Goal: Information Seeking & Learning: Learn about a topic

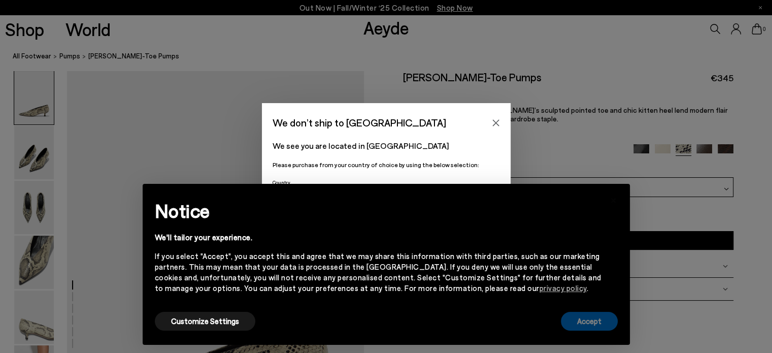
click at [589, 327] on button "Accept" at bounding box center [589, 321] width 57 height 19
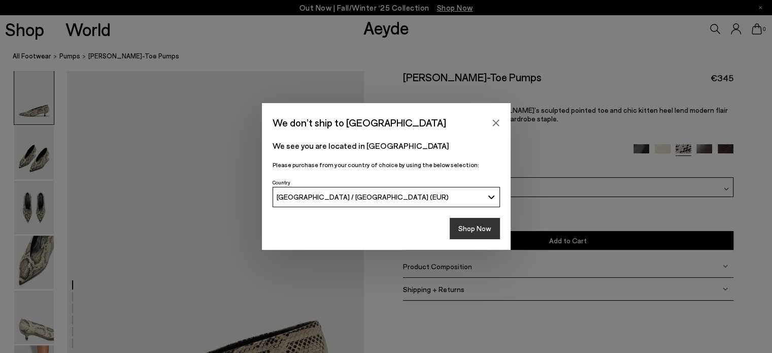
click at [465, 233] on button "Shop Now" at bounding box center [475, 228] width 50 height 21
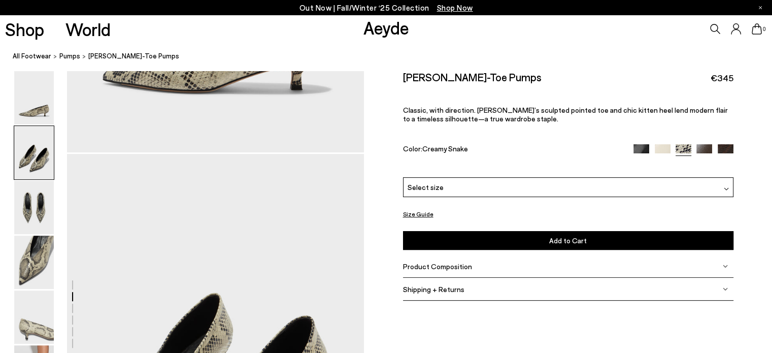
scroll to position [507, 0]
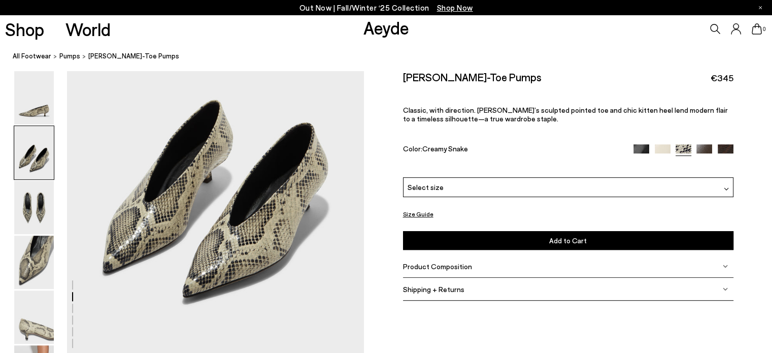
click at [423, 188] on span "Select size" at bounding box center [425, 187] width 36 height 11
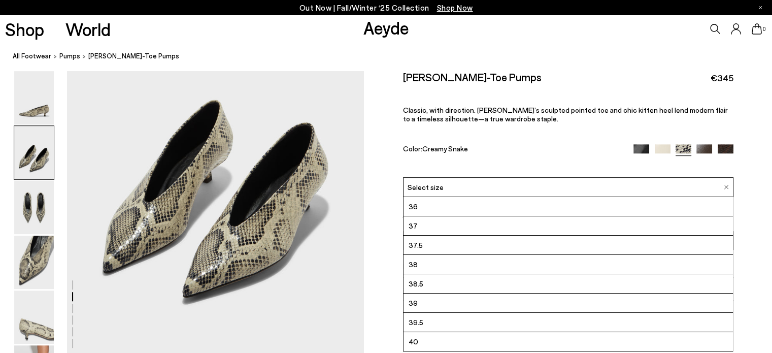
click at [423, 188] on span "Select size" at bounding box center [425, 187] width 36 height 11
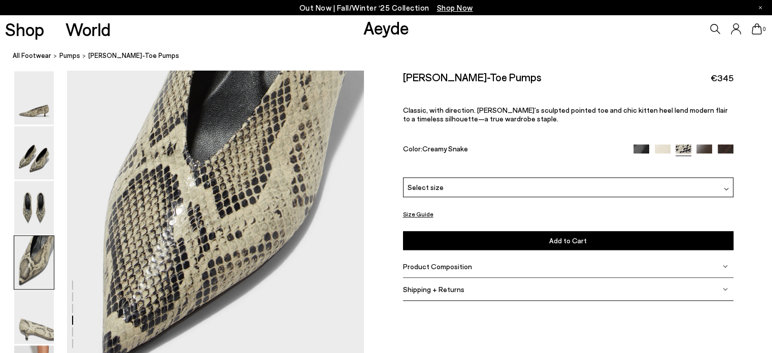
scroll to position [1167, 0]
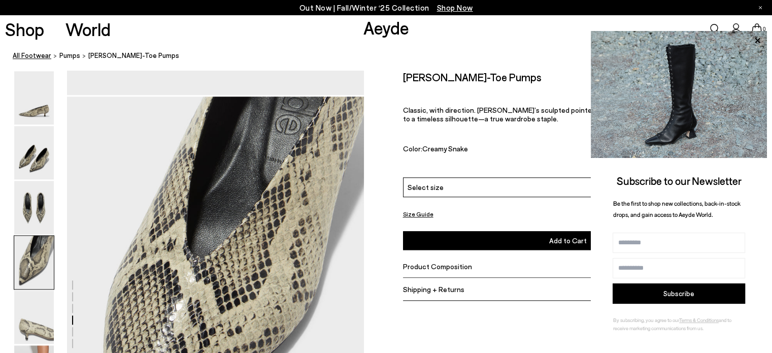
click at [24, 55] on link "All Footwear" at bounding box center [32, 56] width 39 height 11
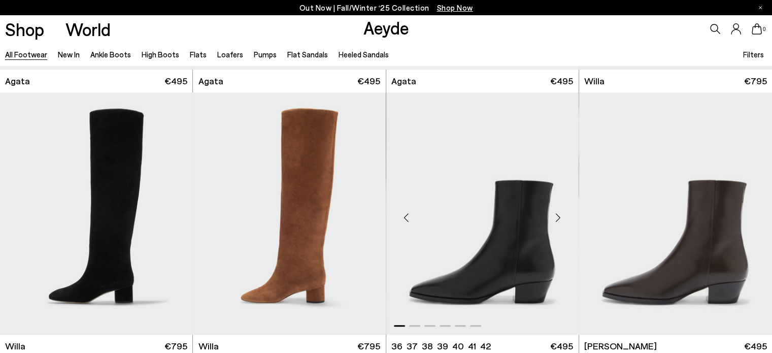
scroll to position [558, 0]
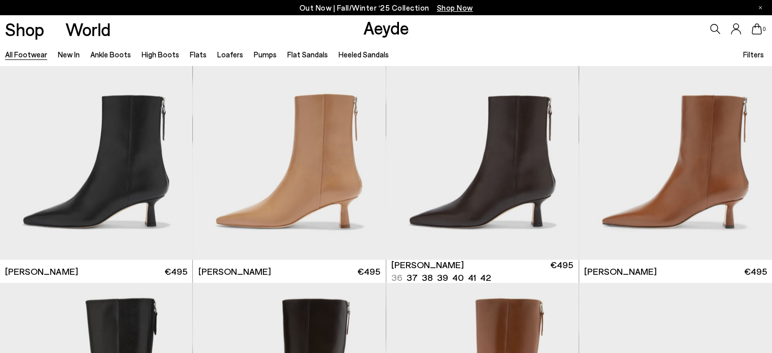
scroll to position [1928, 0]
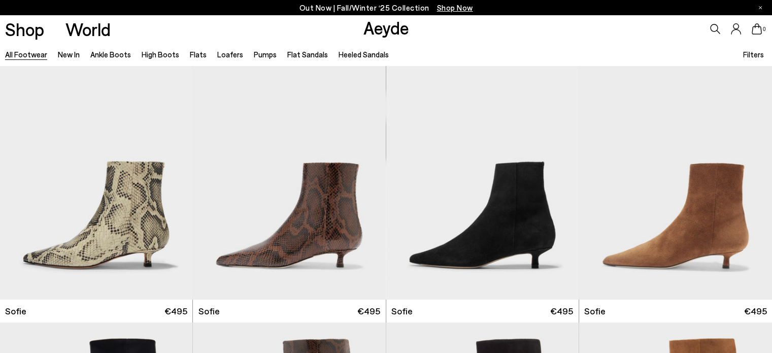
scroll to position [3450, 0]
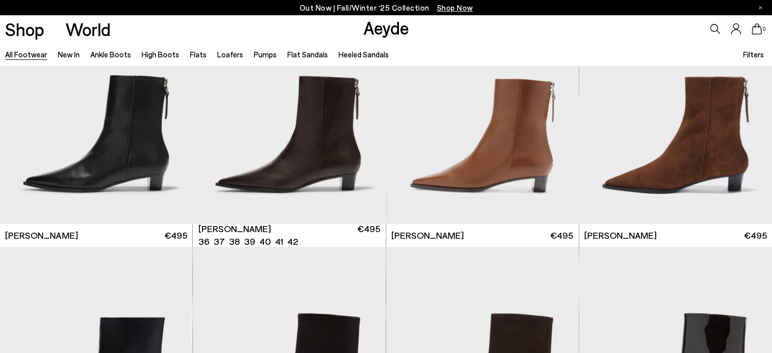
scroll to position [4414, 0]
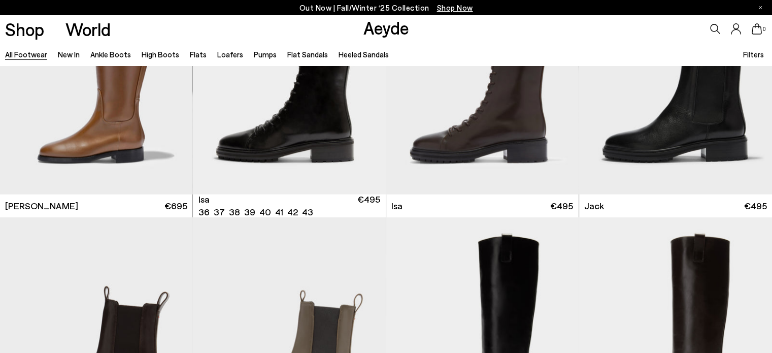
scroll to position [6596, 0]
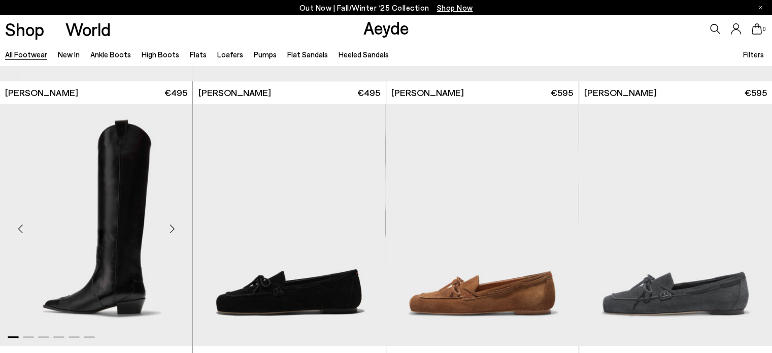
scroll to position [8524, 0]
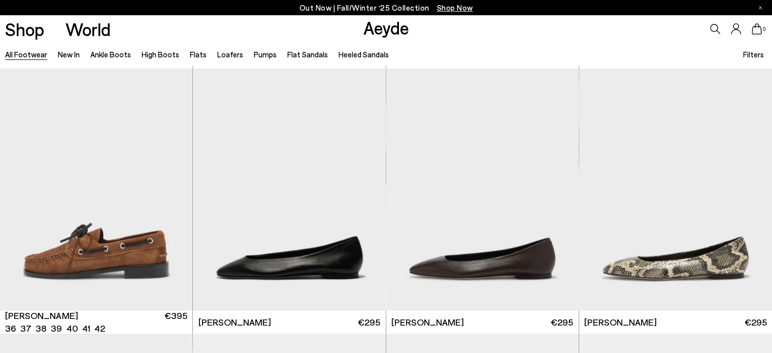
scroll to position [9894, 0]
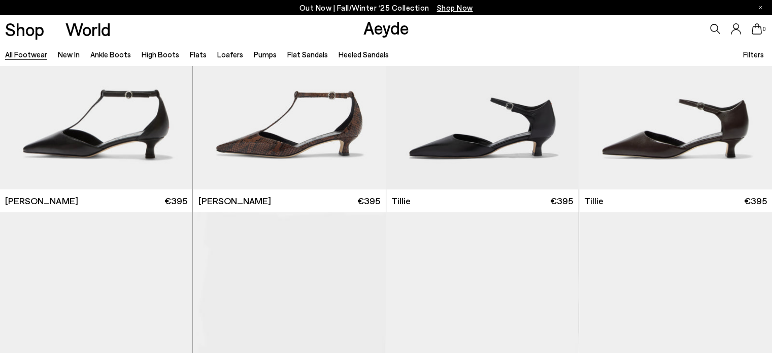
scroll to position [11366, 0]
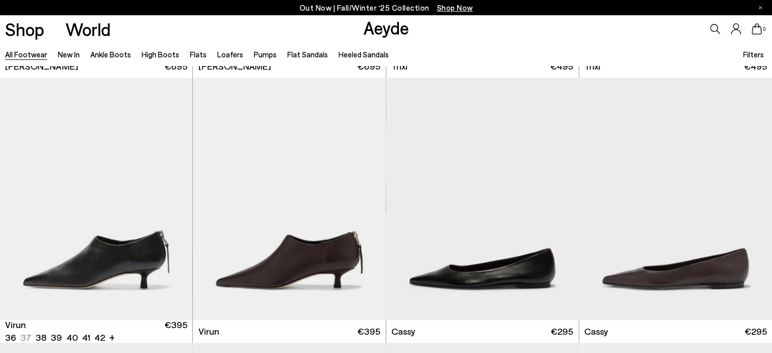
scroll to position [12699, 0]
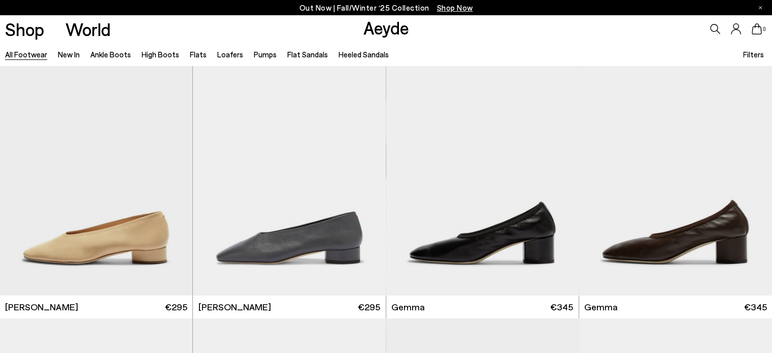
scroll to position [14918, 0]
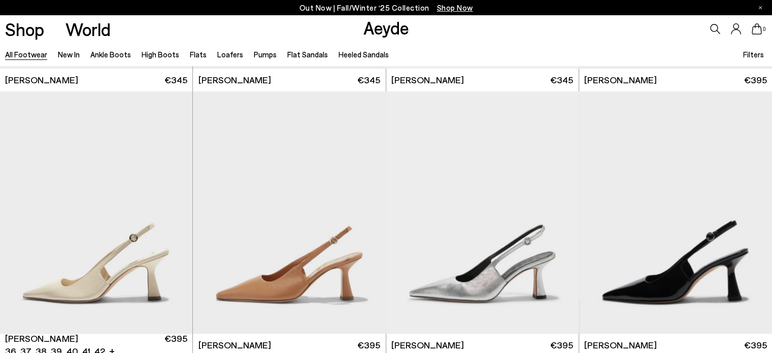
scroll to position [16570, 0]
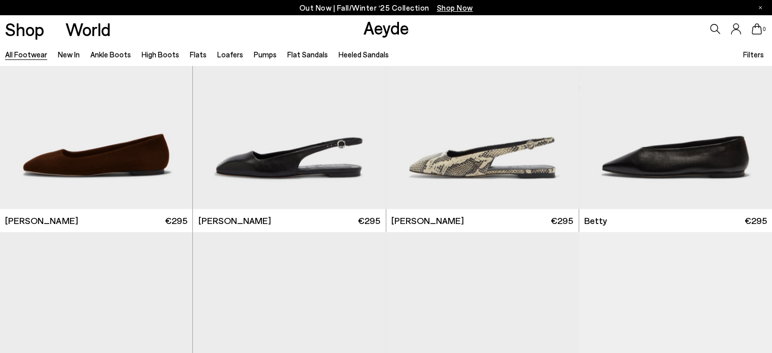
scroll to position [17556, 0]
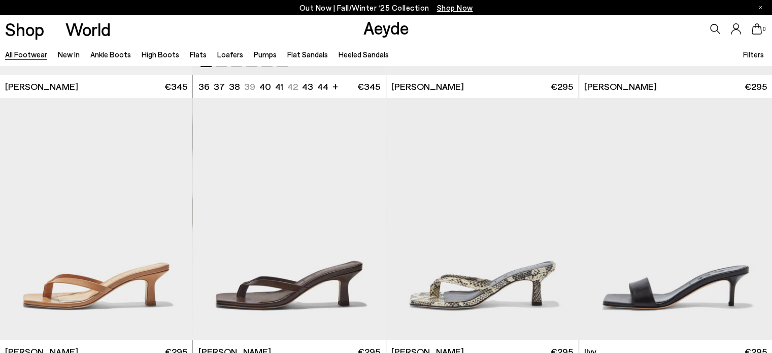
scroll to position [18774, 0]
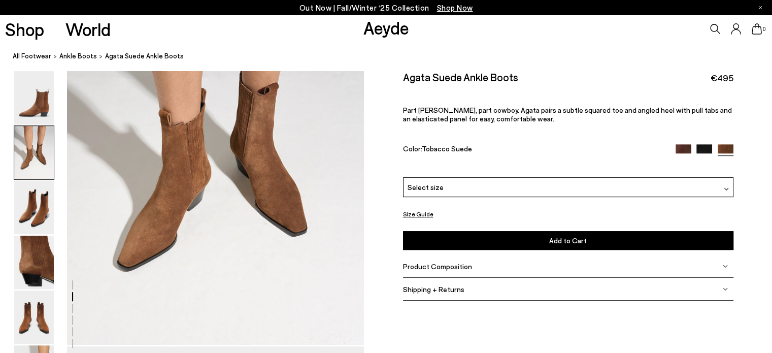
scroll to position [558, 0]
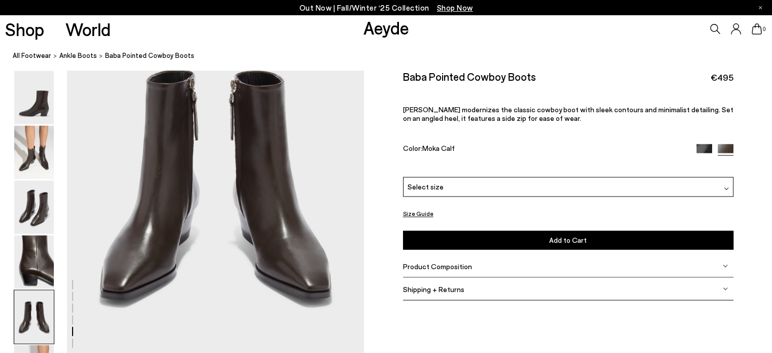
scroll to position [1725, 0]
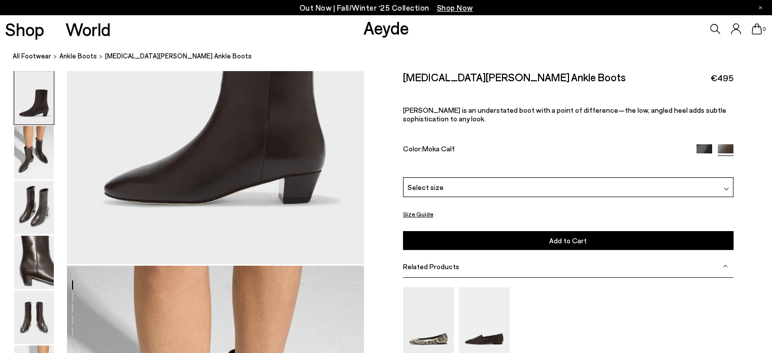
scroll to position [507, 0]
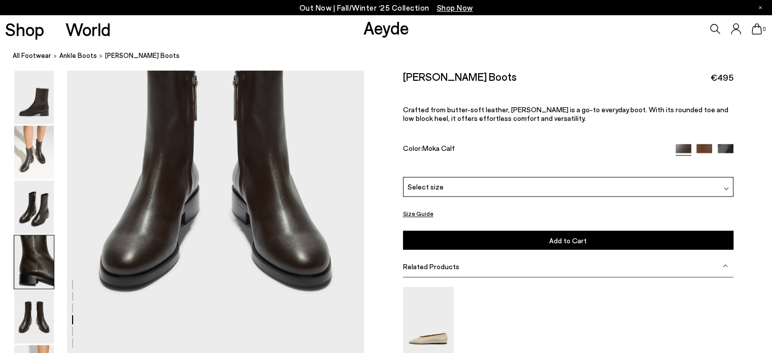
scroll to position [1522, 0]
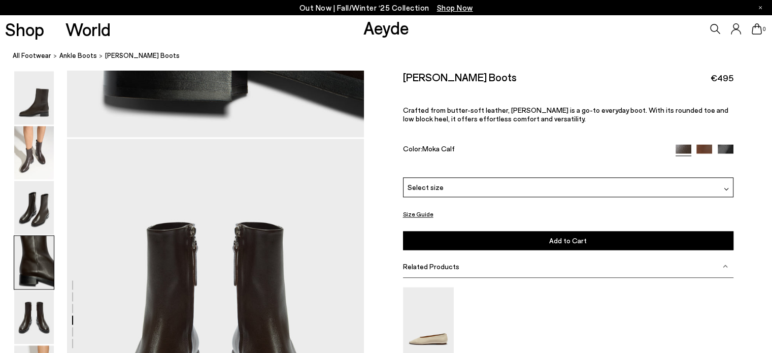
click at [729, 152] on img at bounding box center [725, 152] width 16 height 16
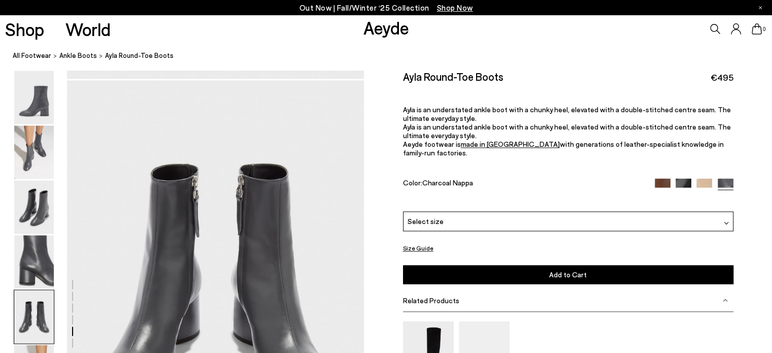
scroll to position [1725, 0]
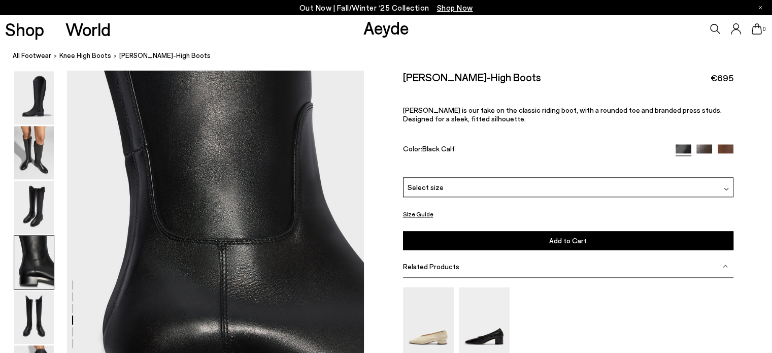
scroll to position [1319, 0]
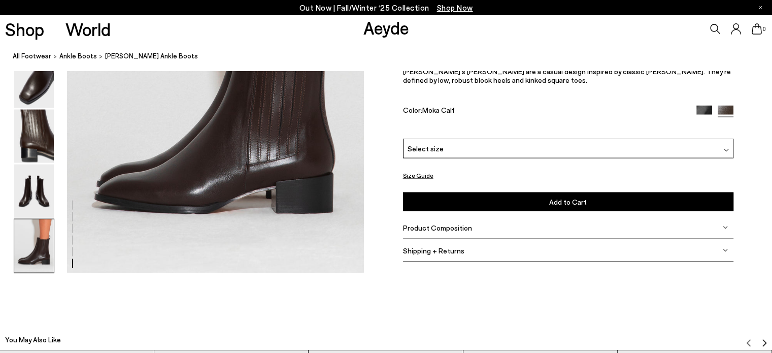
scroll to position [1877, 0]
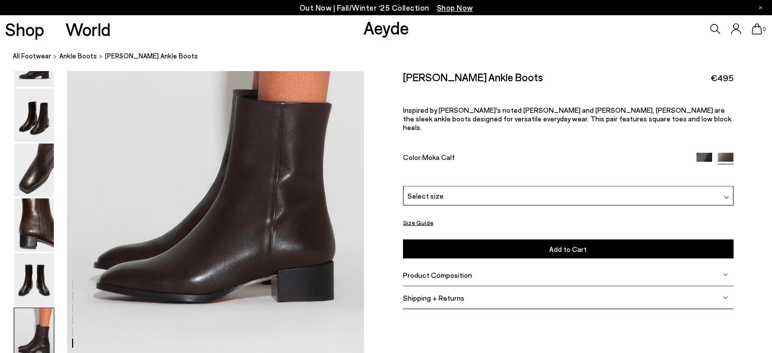
scroll to position [1928, 0]
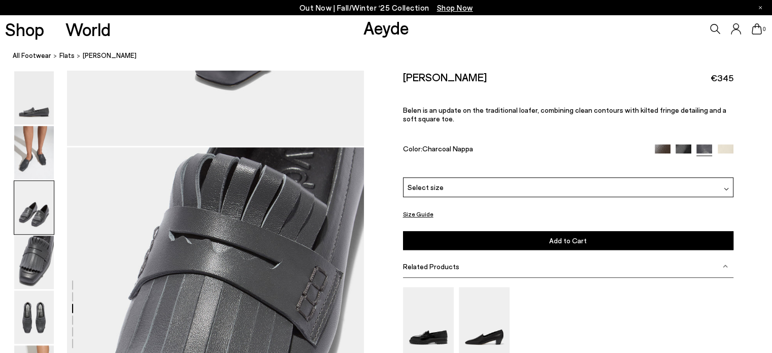
scroll to position [1471, 0]
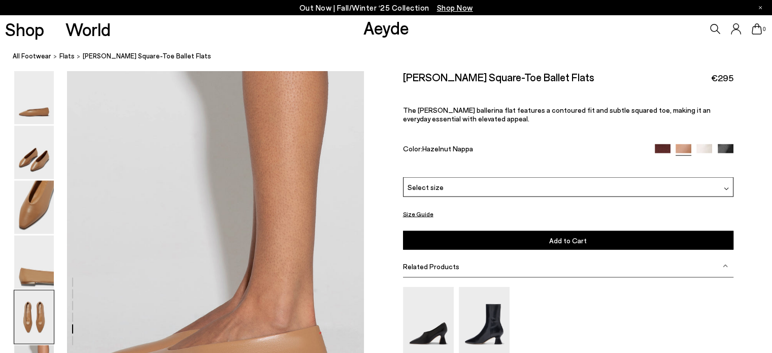
scroll to position [1776, 0]
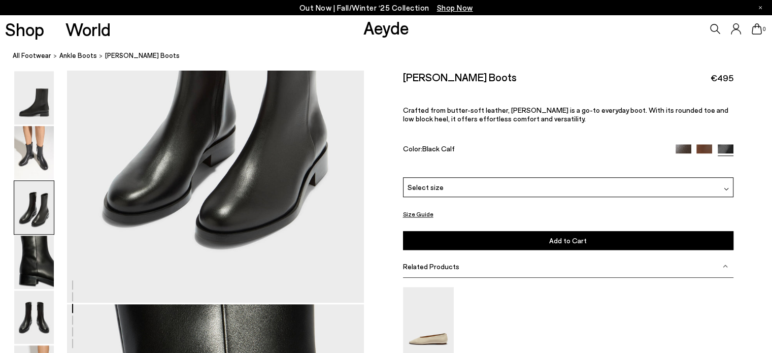
scroll to position [964, 0]
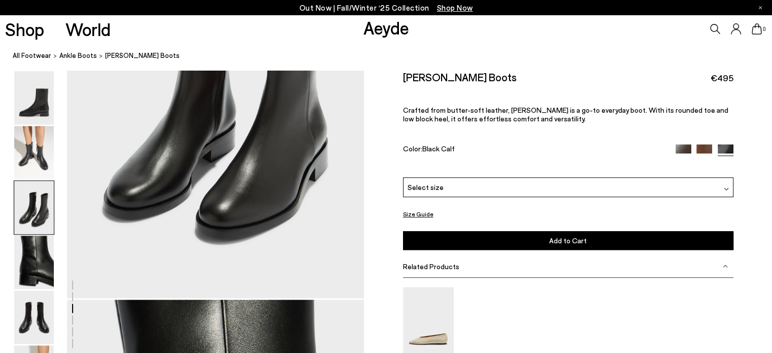
click at [707, 149] on img at bounding box center [704, 152] width 16 height 16
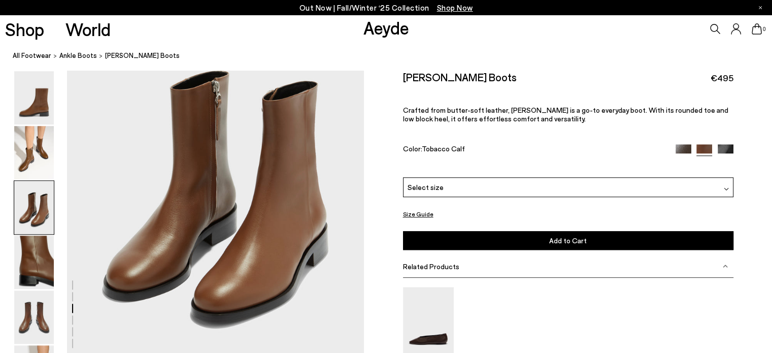
scroll to position [1015, 0]
